Goal: Task Accomplishment & Management: Use online tool/utility

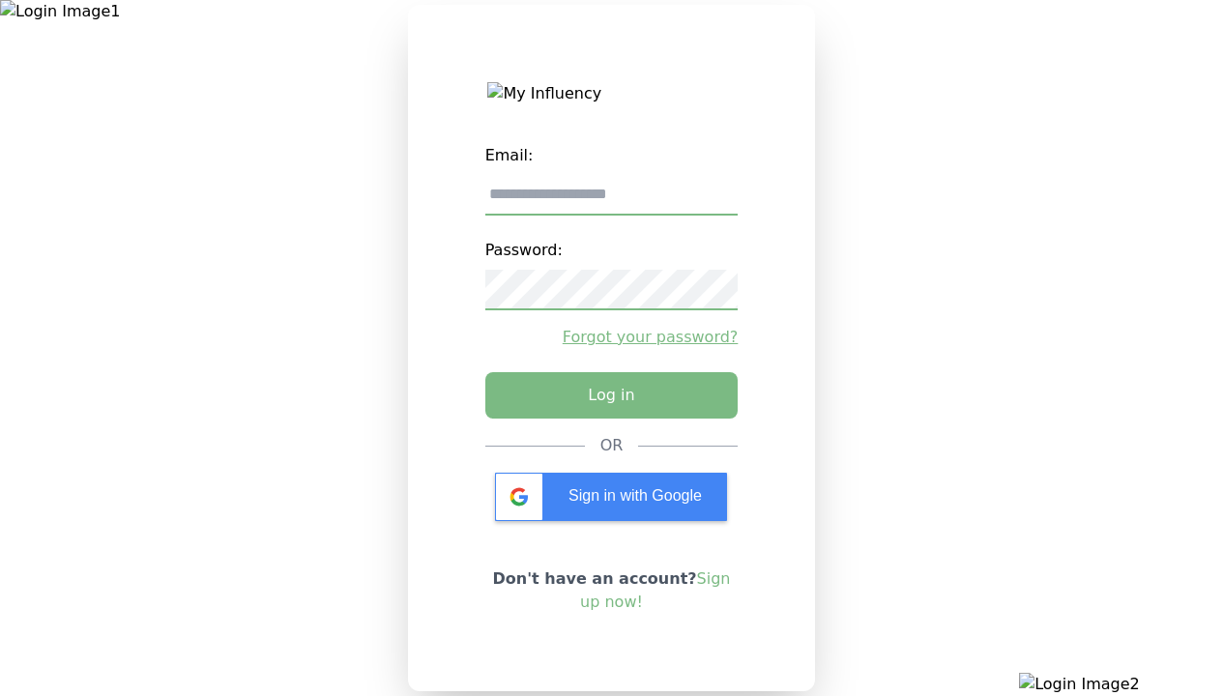
click at [626, 184] on input "email" at bounding box center [611, 195] width 253 height 41
click at [611, 202] on input "email" at bounding box center [611, 195] width 253 height 41
type input "**********"
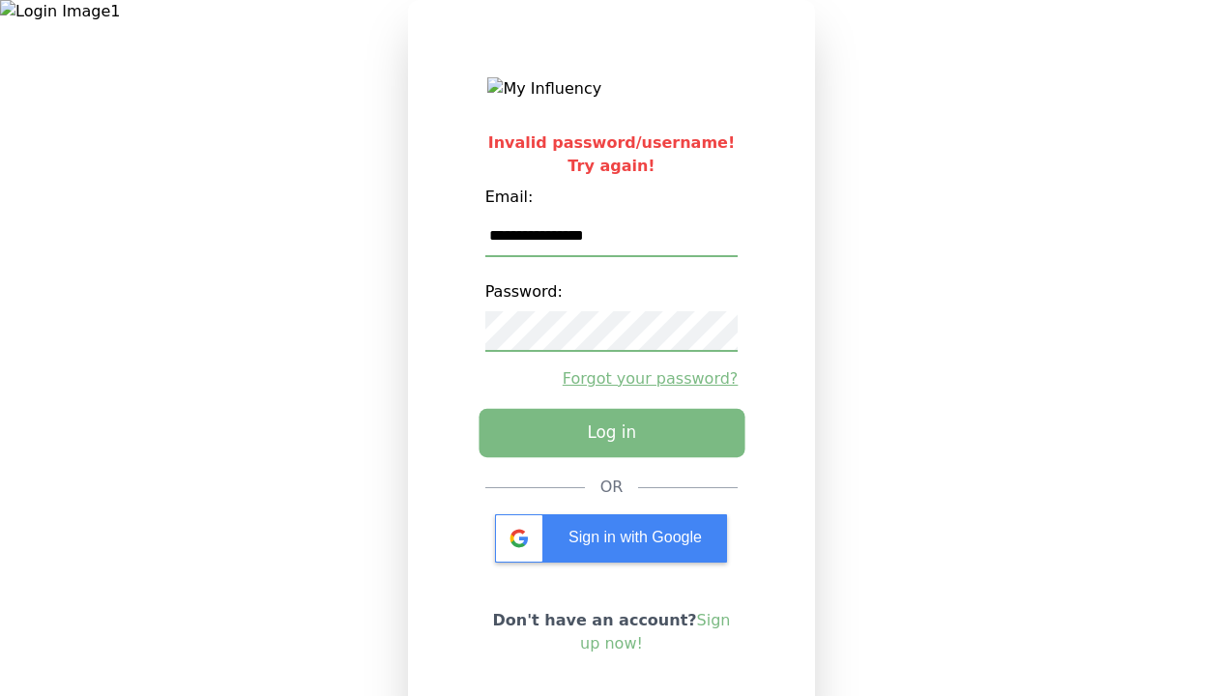
click at [634, 451] on button "Log in" at bounding box center [612, 433] width 266 height 48
click at [611, 445] on button "Log in" at bounding box center [612, 433] width 266 height 48
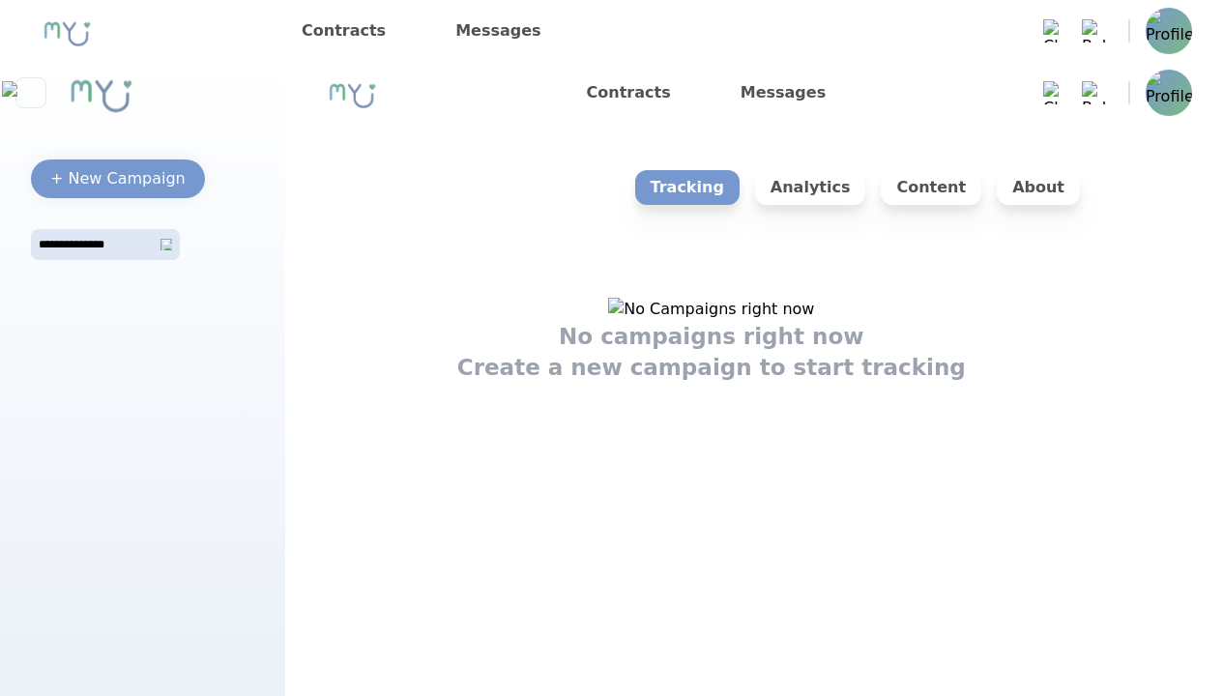
click at [1175, 213] on div "Tracking Analytics Content About No campaigns right now Create a new campaign t…" at bounding box center [754, 441] width 938 height 634
click at [753, 321] on img at bounding box center [711, 309] width 206 height 23
click at [137, 174] on div "+ New Campaign" at bounding box center [117, 178] width 135 height 23
click at [118, 179] on div "+ New Campaign" at bounding box center [117, 178] width 135 height 23
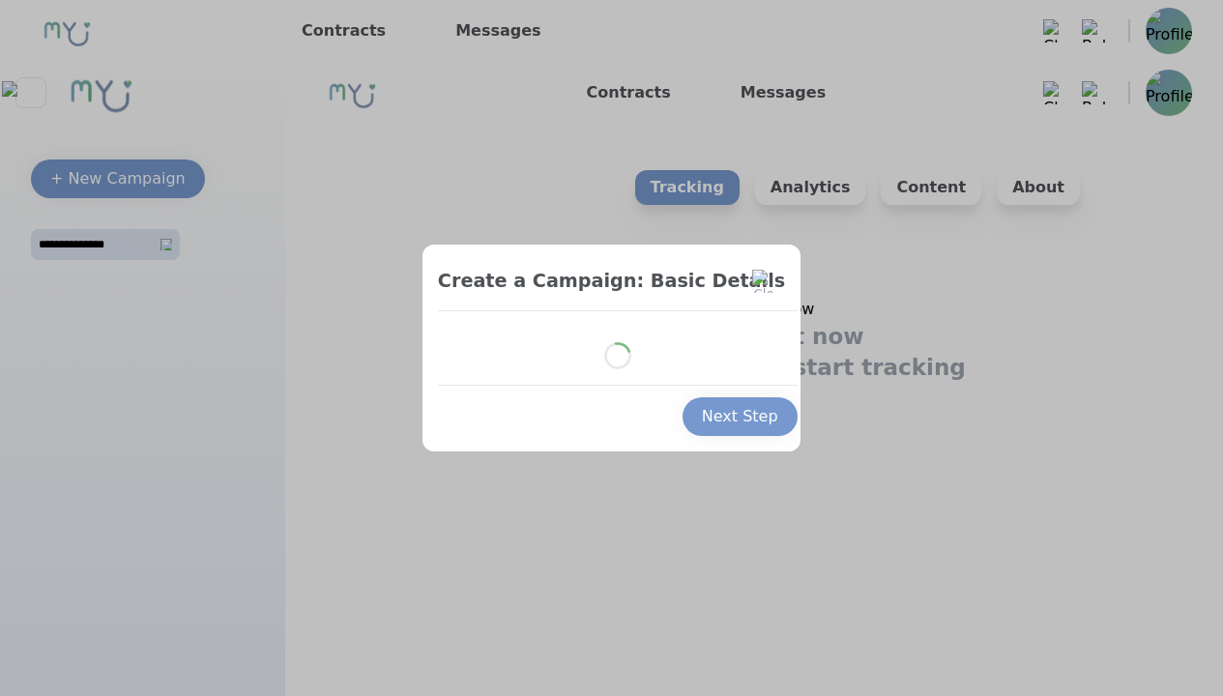
click at [913, 432] on div at bounding box center [611, 348] width 1223 height 696
click at [914, 271] on div at bounding box center [611, 348] width 1223 height 696
